Goal: Information Seeking & Learning: Learn about a topic

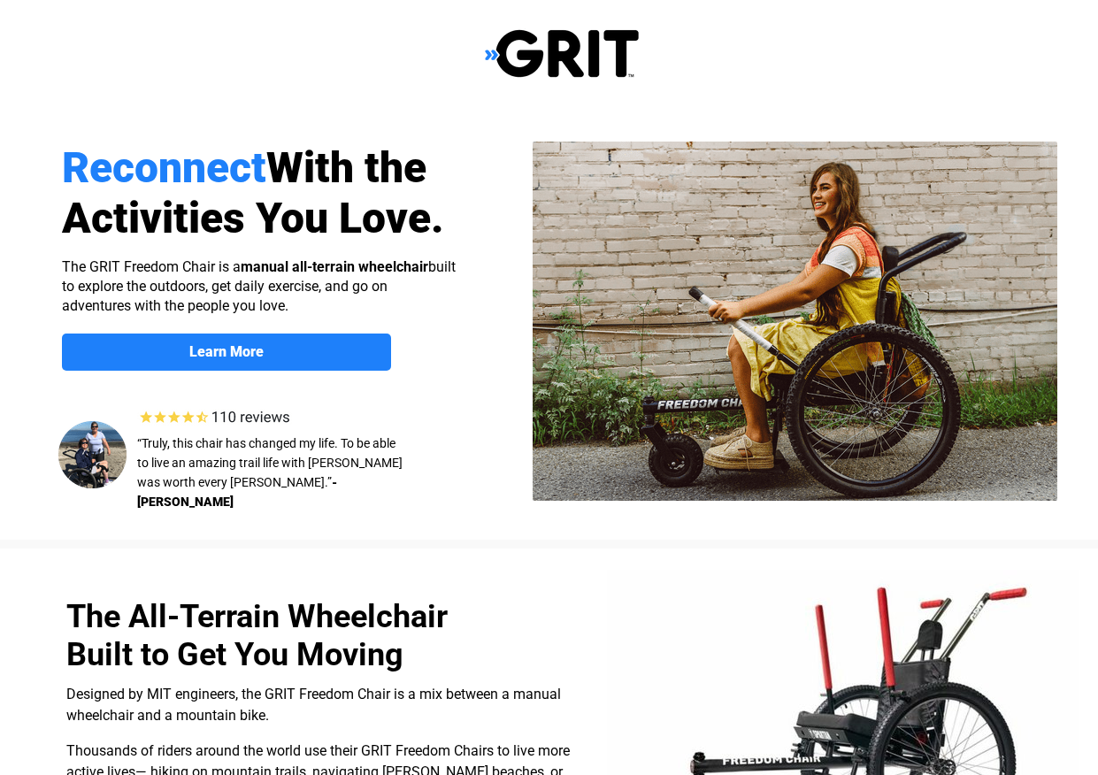
select select "US"
click at [680, 81] on div at bounding box center [562, 54] width 1124 height 108
drag, startPoint x: 680, startPoint y: 81, endPoint x: 695, endPoint y: 77, distance: 15.7
click at [687, 81] on div at bounding box center [562, 54] width 1124 height 108
click at [729, 62] on div at bounding box center [562, 54] width 1124 height 108
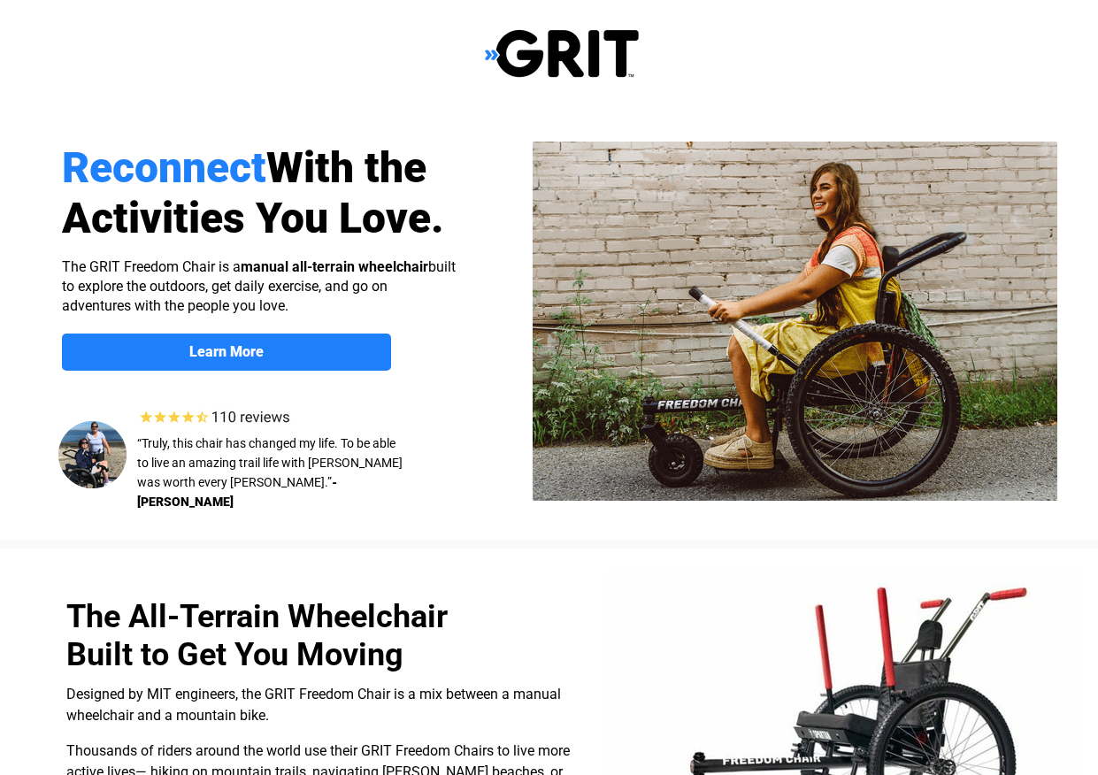
click at [733, 60] on div at bounding box center [562, 54] width 1124 height 108
click at [759, 142] on img at bounding box center [795, 321] width 525 height 359
click at [630, 111] on div at bounding box center [562, 324] width 1124 height 432
click at [594, 85] on div at bounding box center [562, 54] width 1124 height 108
click at [465, 42] on div at bounding box center [562, 54] width 1124 height 108
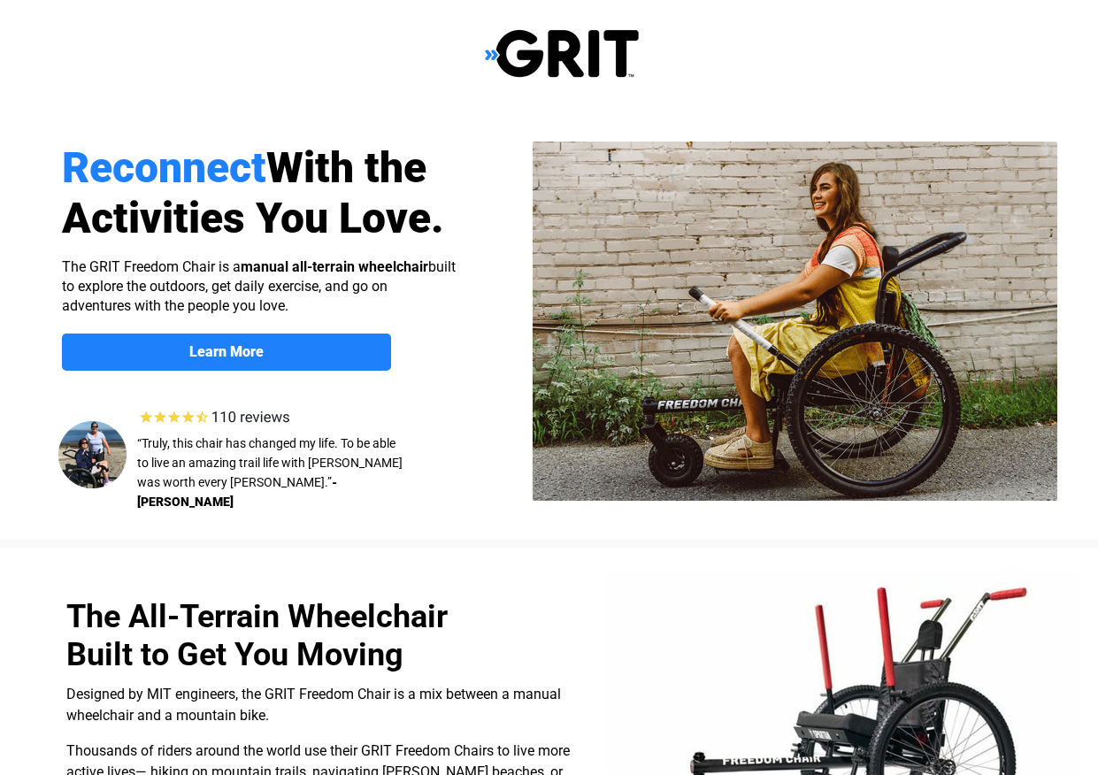
click at [462, 45] on div at bounding box center [562, 54] width 1124 height 108
click at [431, 27] on div at bounding box center [562, 54] width 1124 height 108
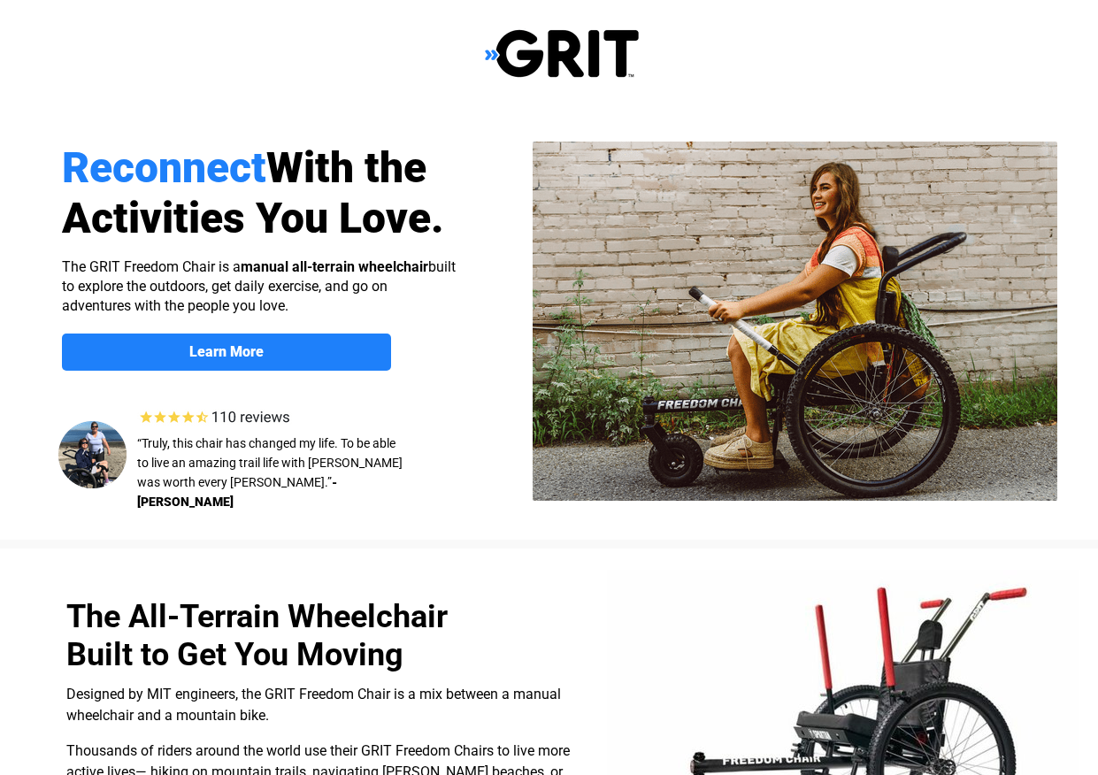
click at [431, 27] on div at bounding box center [562, 54] width 1124 height 108
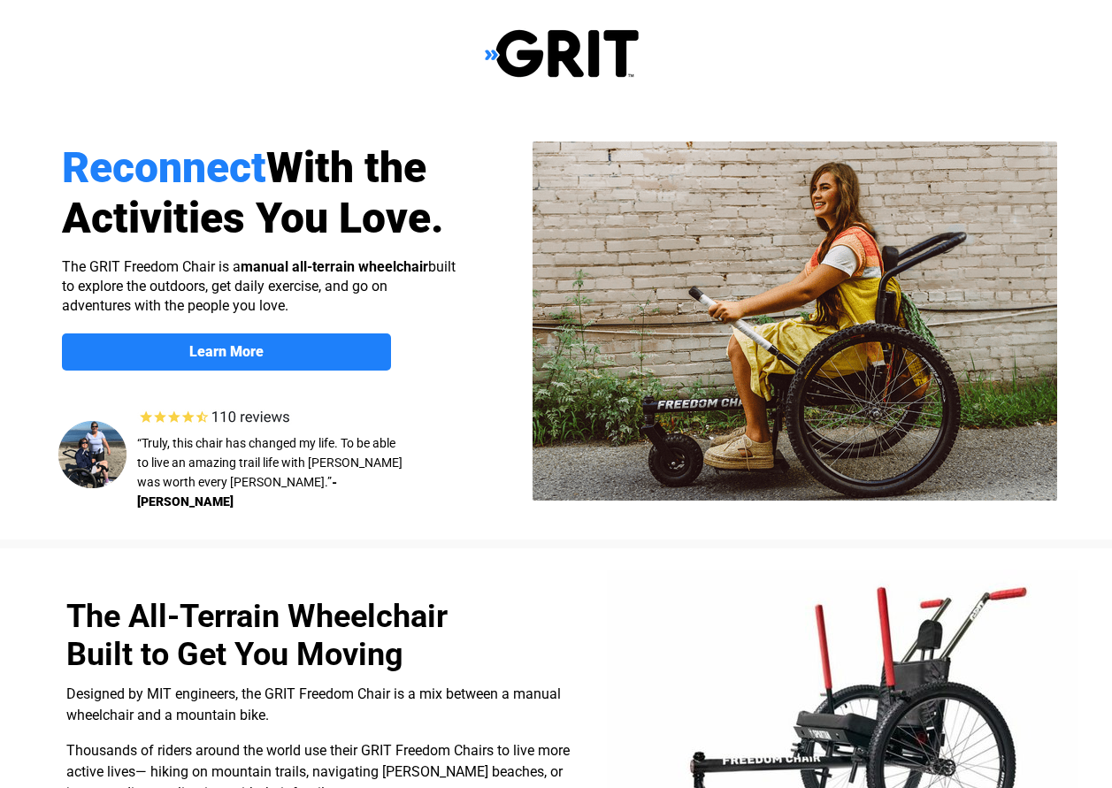
select select "US"
